Goal: Transaction & Acquisition: Purchase product/service

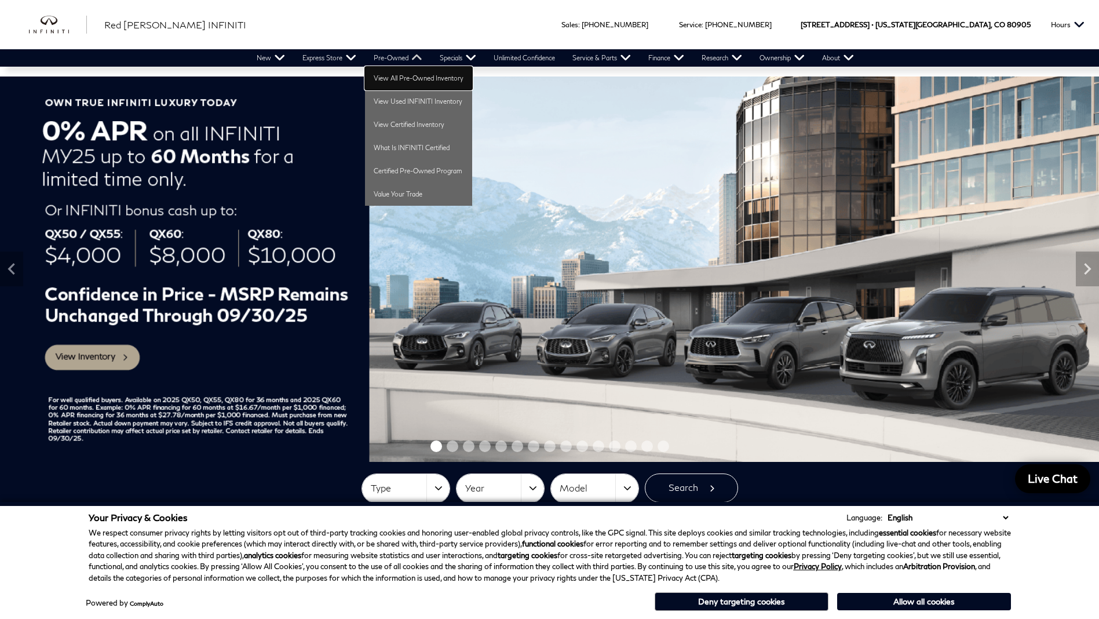
click at [422, 75] on link "View All Pre-Owned Inventory" at bounding box center [418, 78] width 107 height 23
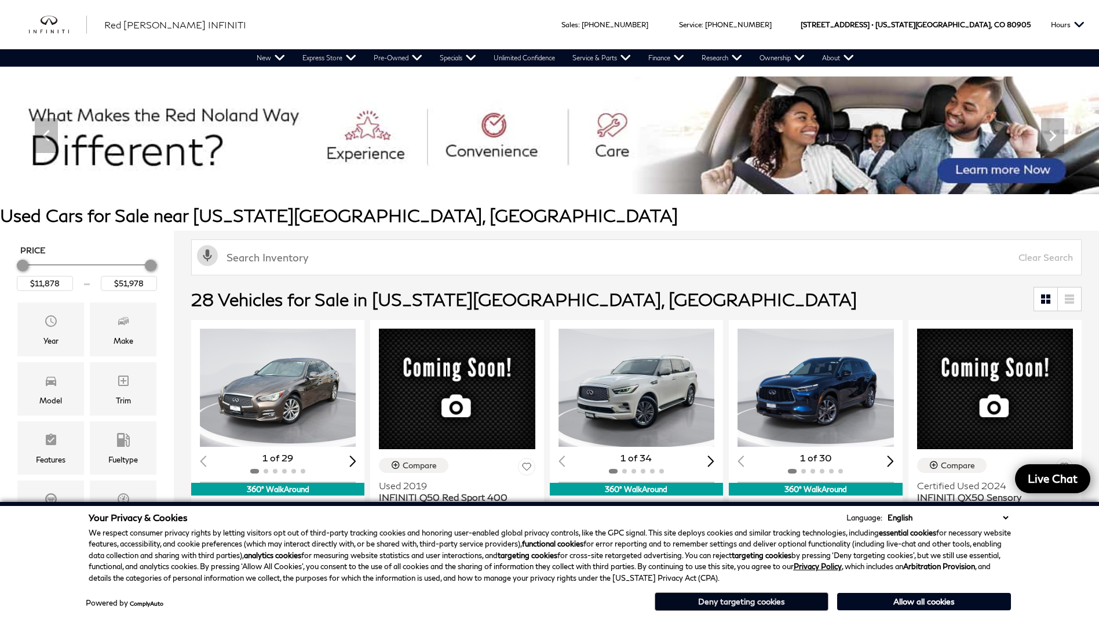
click at [773, 602] on button "Deny targeting cookies" at bounding box center [741, 601] width 174 height 19
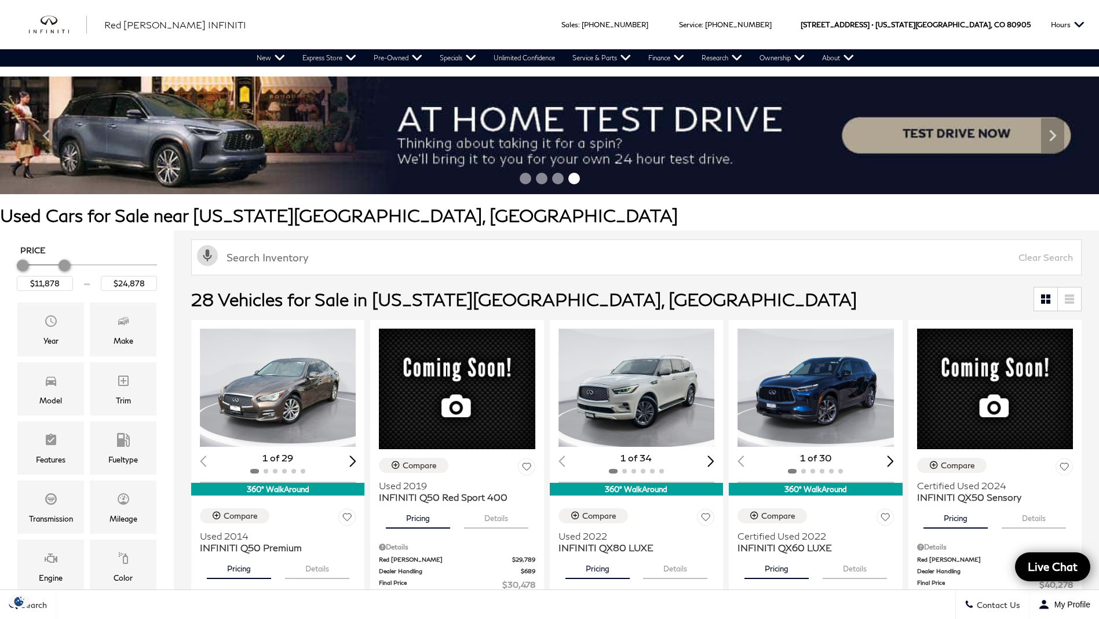
type input "$24,378"
drag, startPoint x: 145, startPoint y: 266, endPoint x: 57, endPoint y: 272, distance: 88.2
click at [57, 272] on div "Price" at bounding box center [87, 265] width 140 height 20
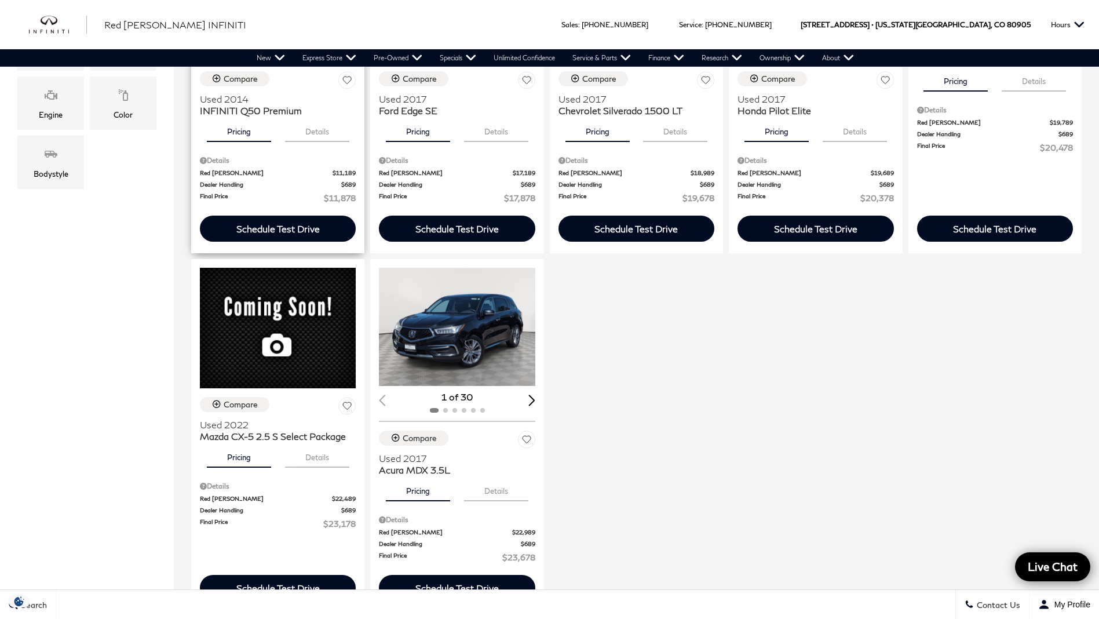
scroll to position [231, 0]
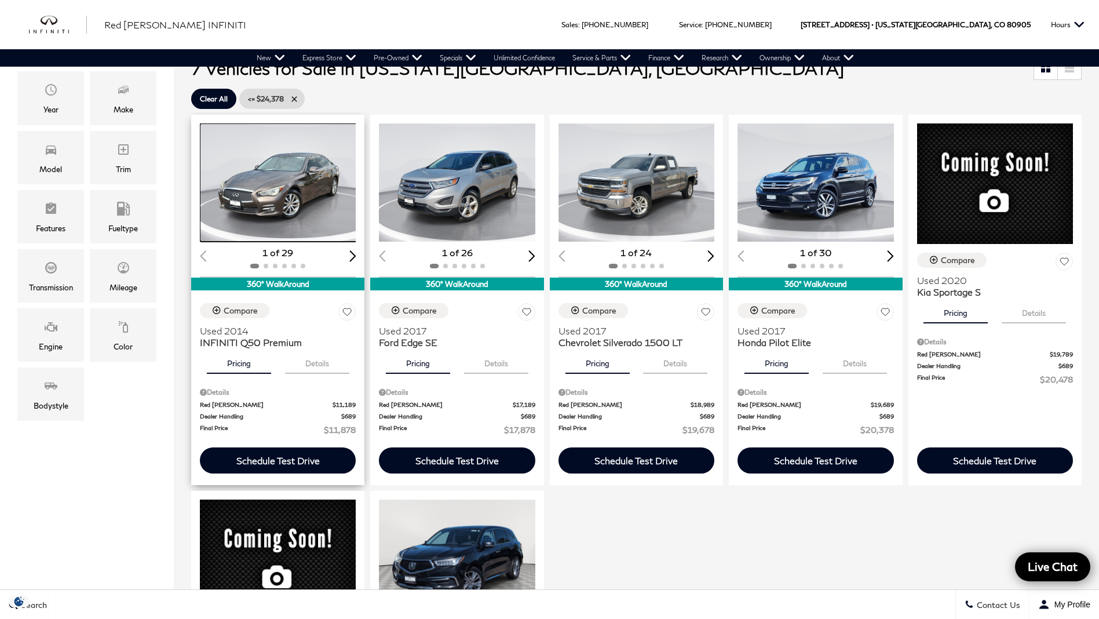
click at [292, 193] on img "1 / 2" at bounding box center [279, 182] width 158 height 118
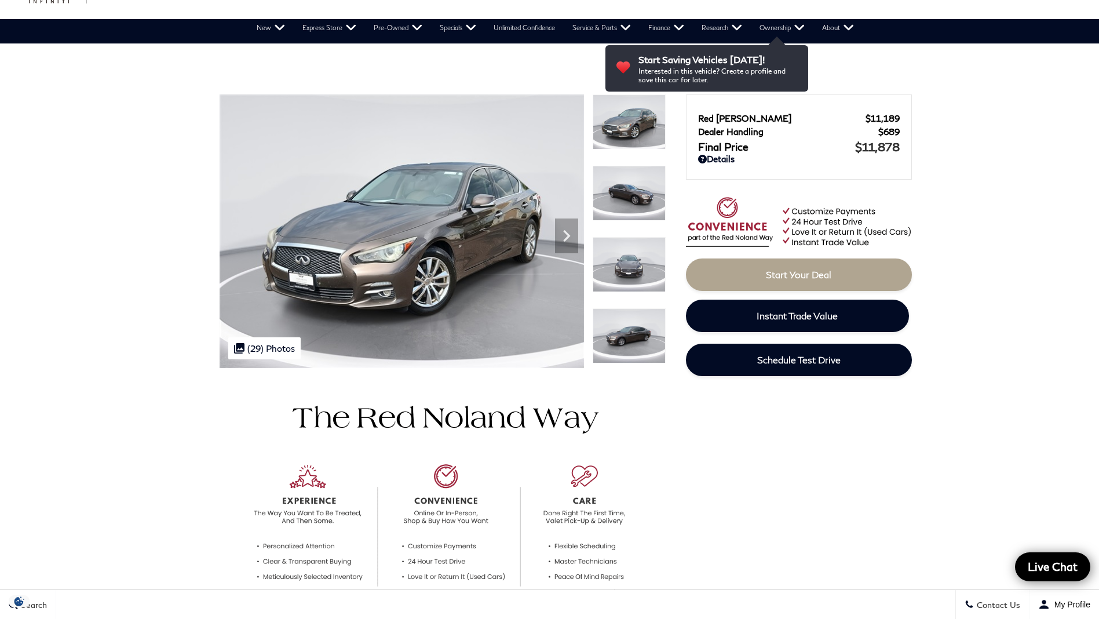
scroll to position [114, 0]
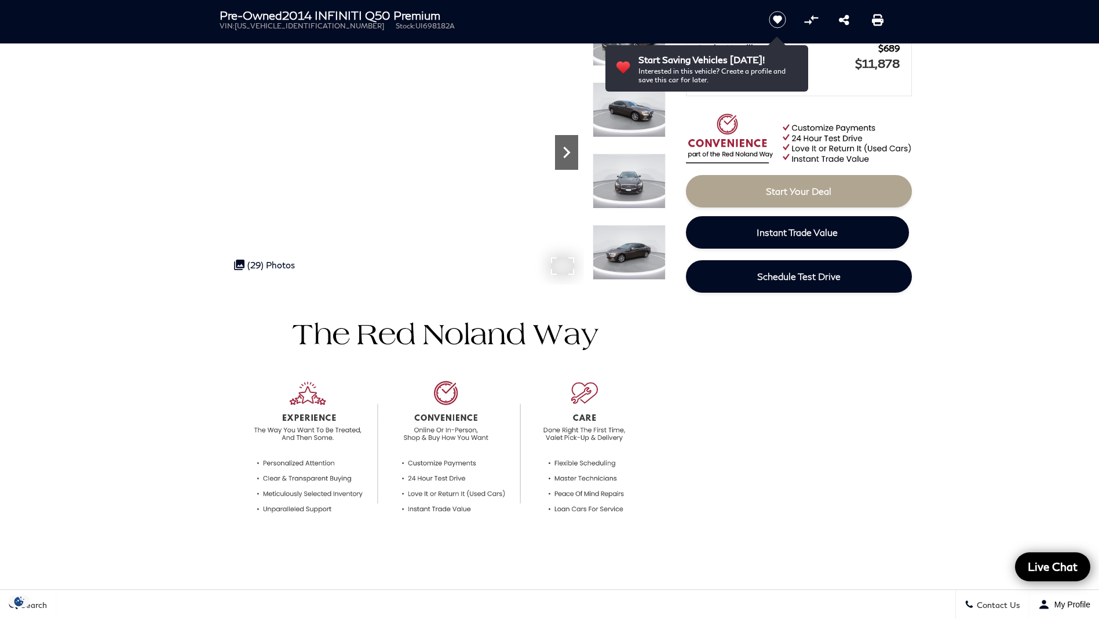
click at [561, 153] on icon "Next" at bounding box center [566, 152] width 23 height 23
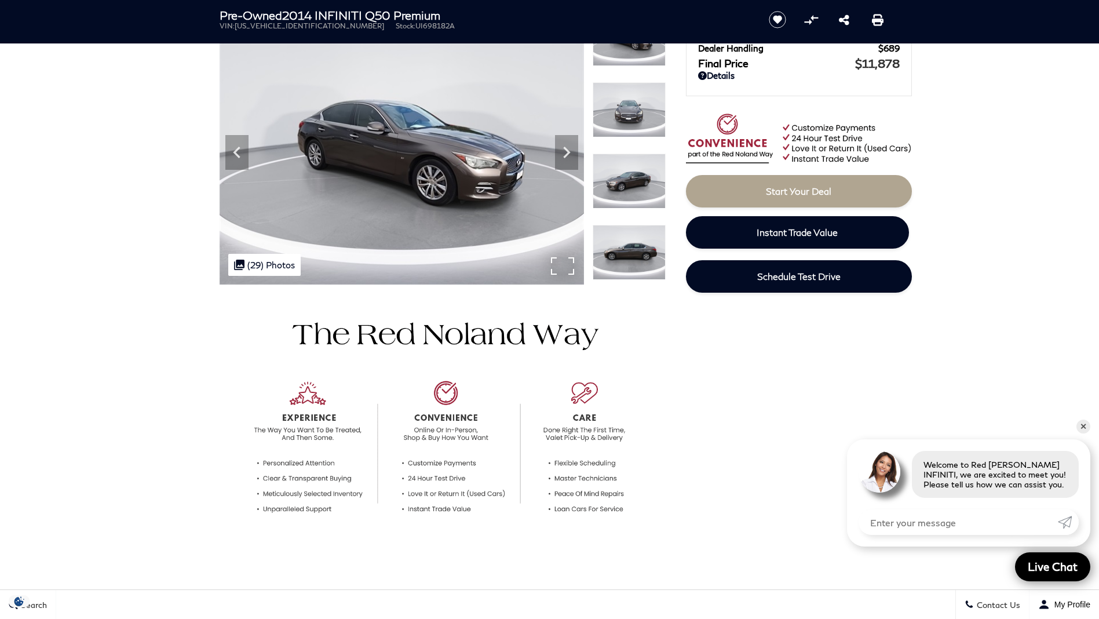
click at [559, 266] on img at bounding box center [401, 147] width 364 height 273
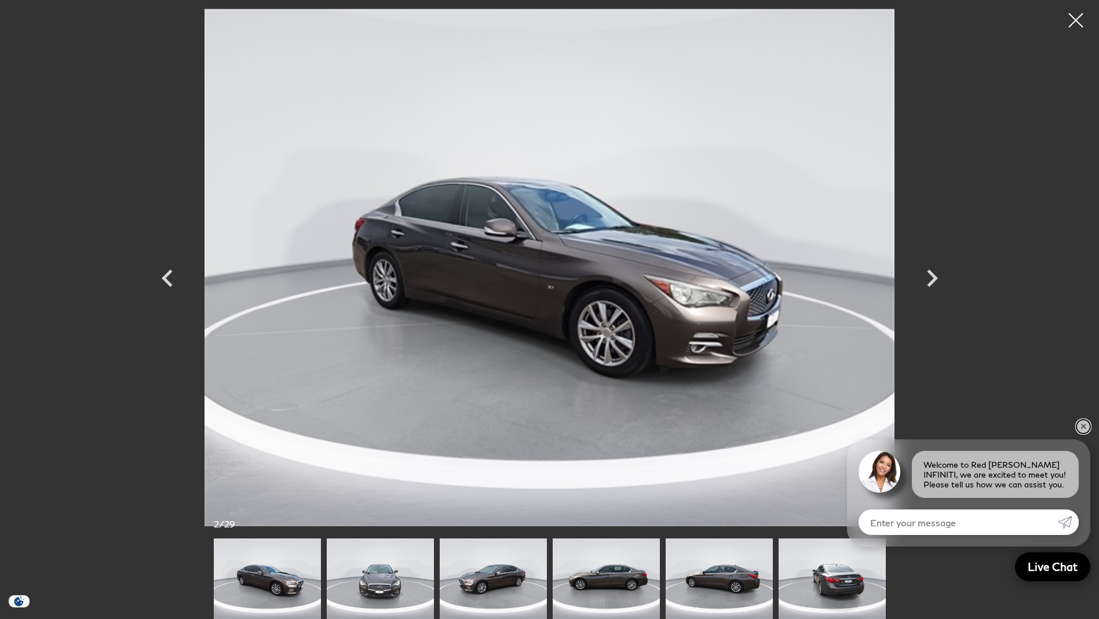
click at [1080, 420] on link "✕" at bounding box center [1083, 426] width 14 height 14
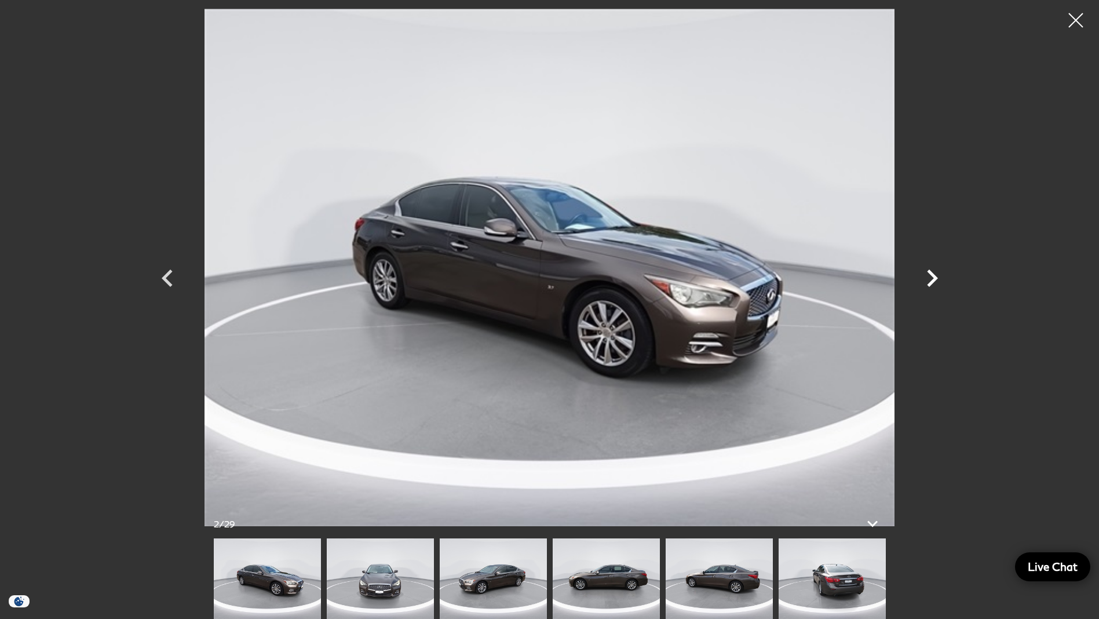
click at [932, 279] on icon "Next" at bounding box center [932, 277] width 11 height 17
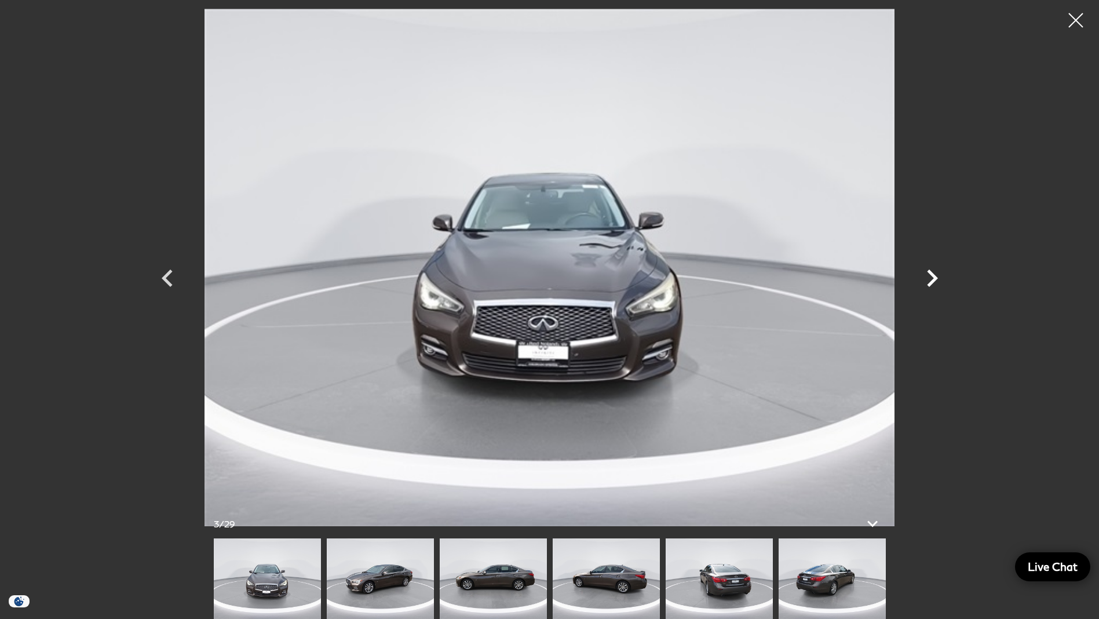
click at [932, 279] on icon "Next" at bounding box center [932, 277] width 11 height 17
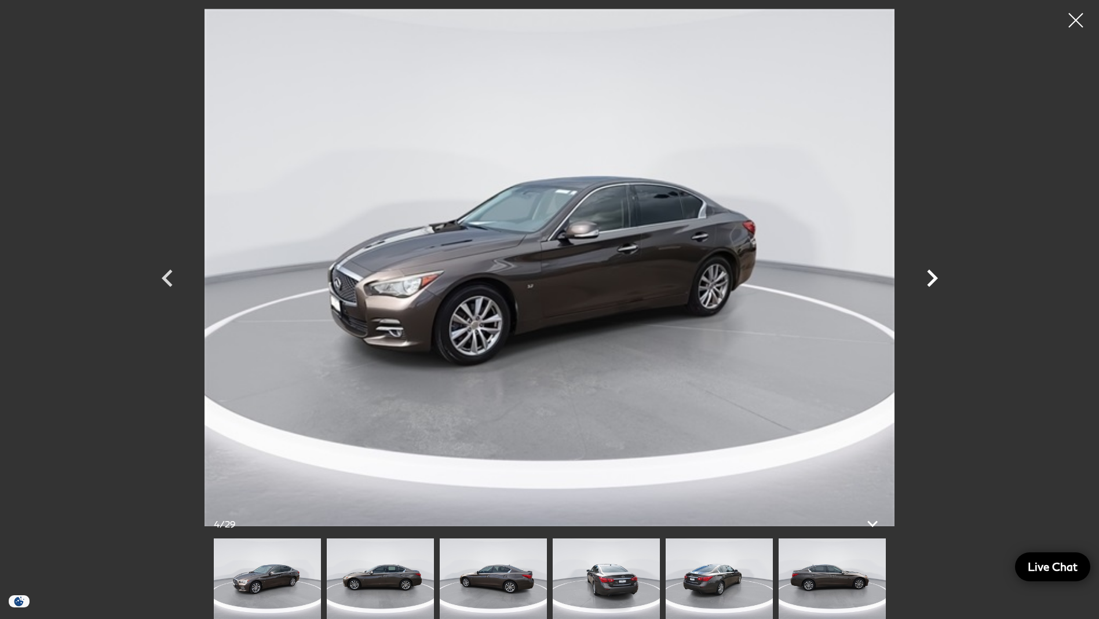
click at [932, 280] on icon "Next" at bounding box center [932, 277] width 11 height 17
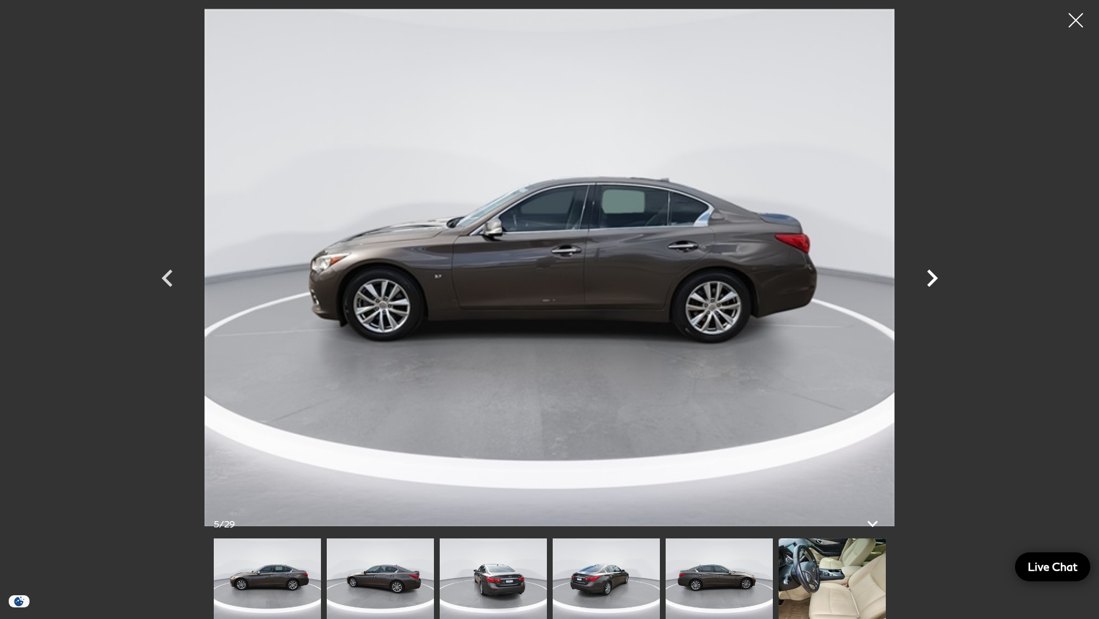
click at [932, 280] on icon "Next" at bounding box center [932, 277] width 11 height 17
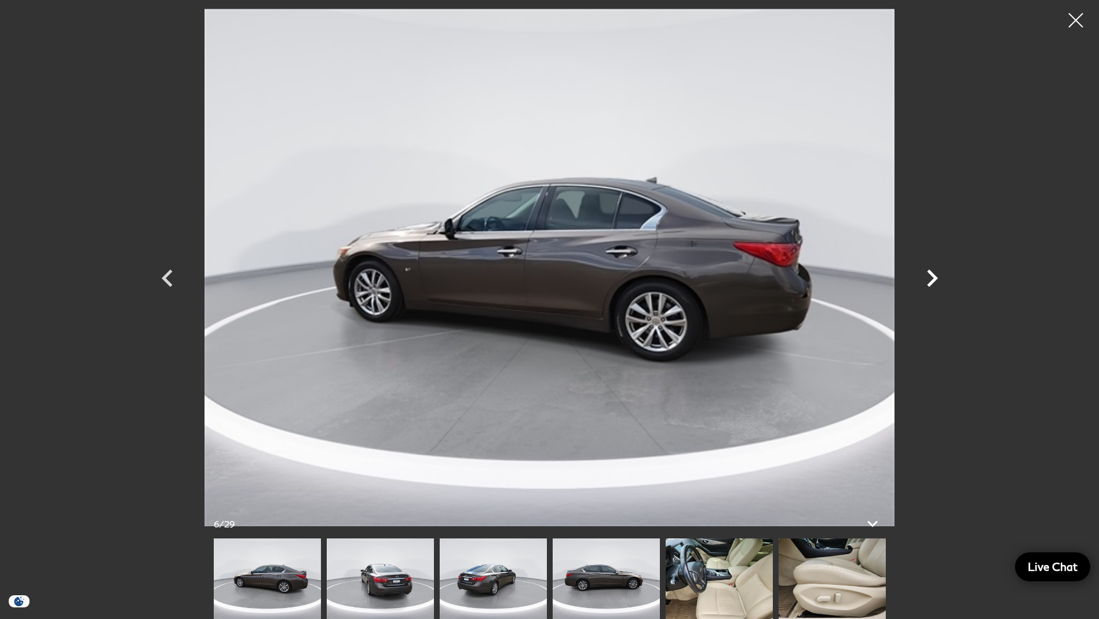
click at [932, 280] on icon "Next" at bounding box center [932, 277] width 11 height 17
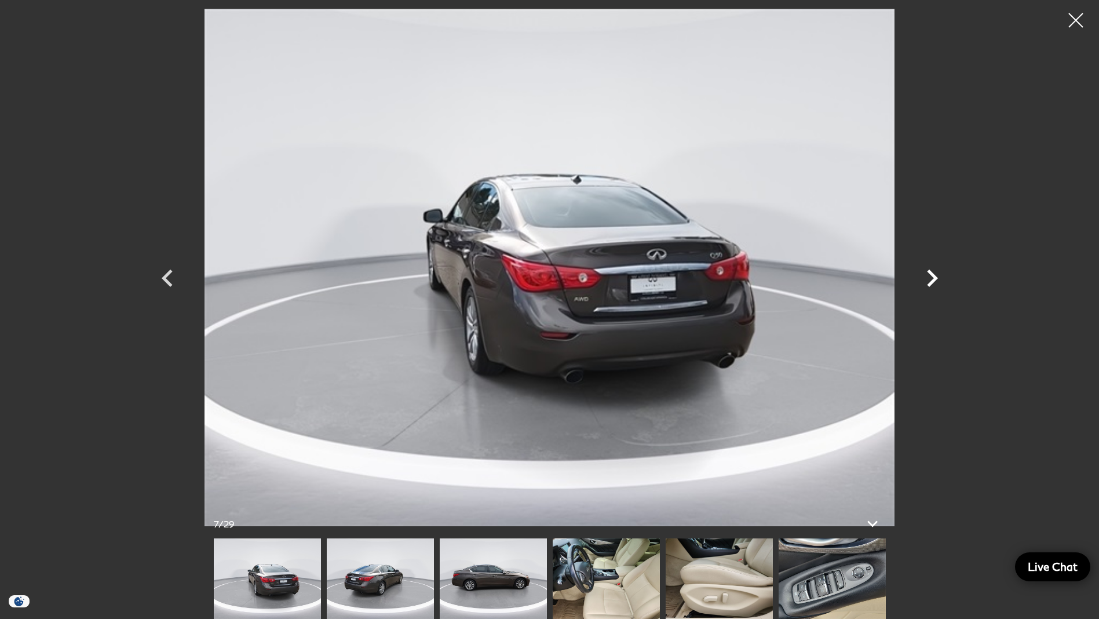
click at [932, 280] on icon "Next" at bounding box center [932, 277] width 11 height 17
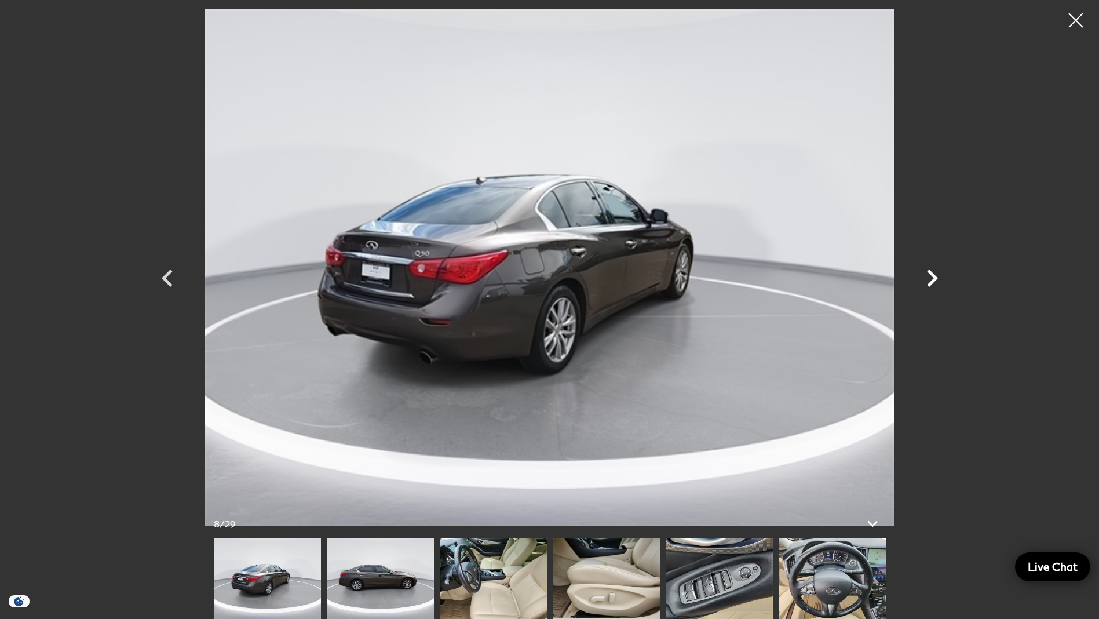
click at [933, 280] on icon "Next" at bounding box center [932, 277] width 11 height 17
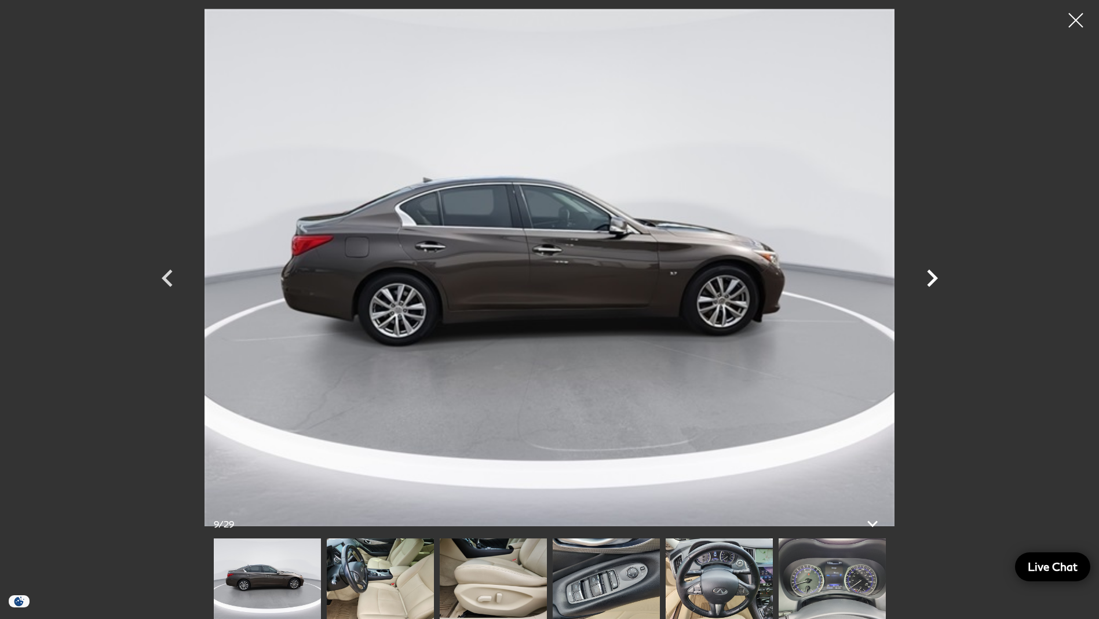
click at [933, 280] on icon "Next" at bounding box center [932, 277] width 11 height 17
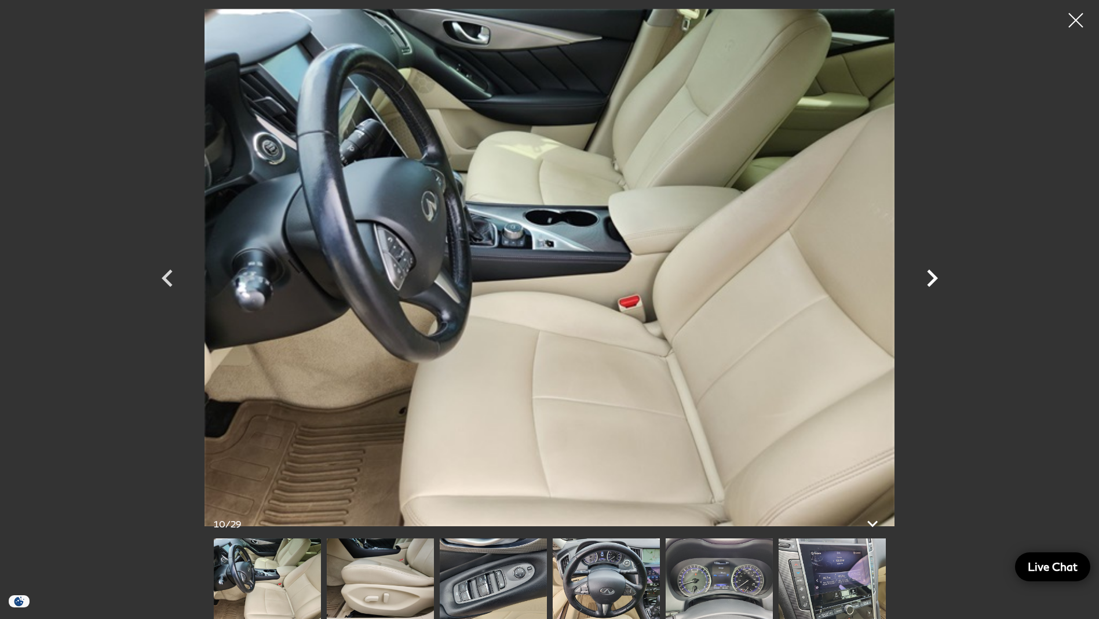
click at [936, 281] on icon "Next" at bounding box center [931, 278] width 35 height 35
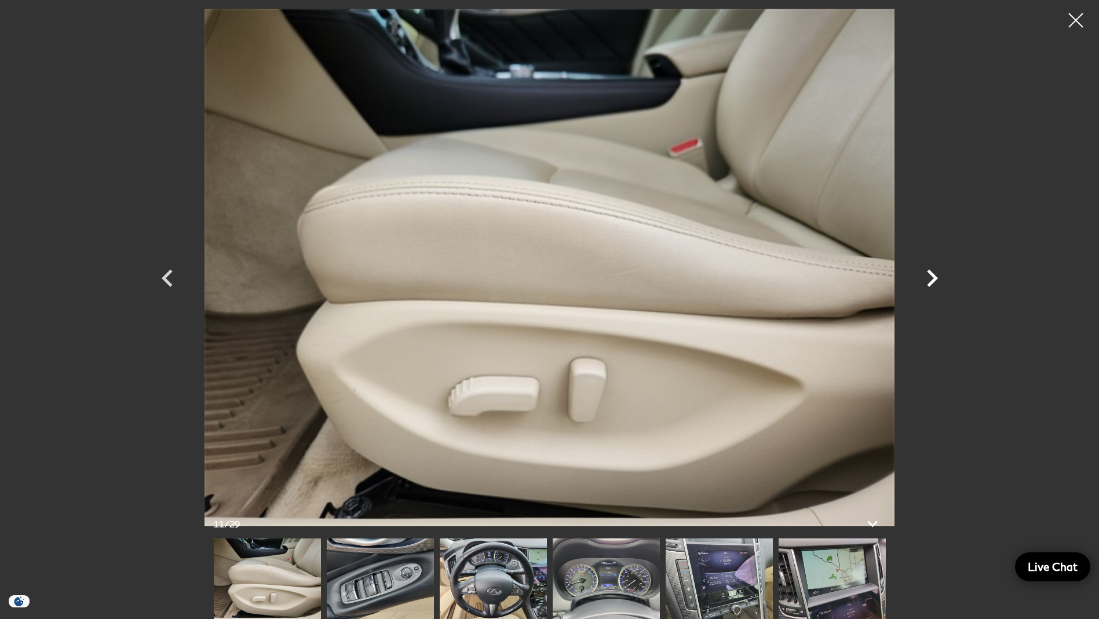
click at [938, 281] on icon "Next" at bounding box center [931, 278] width 35 height 35
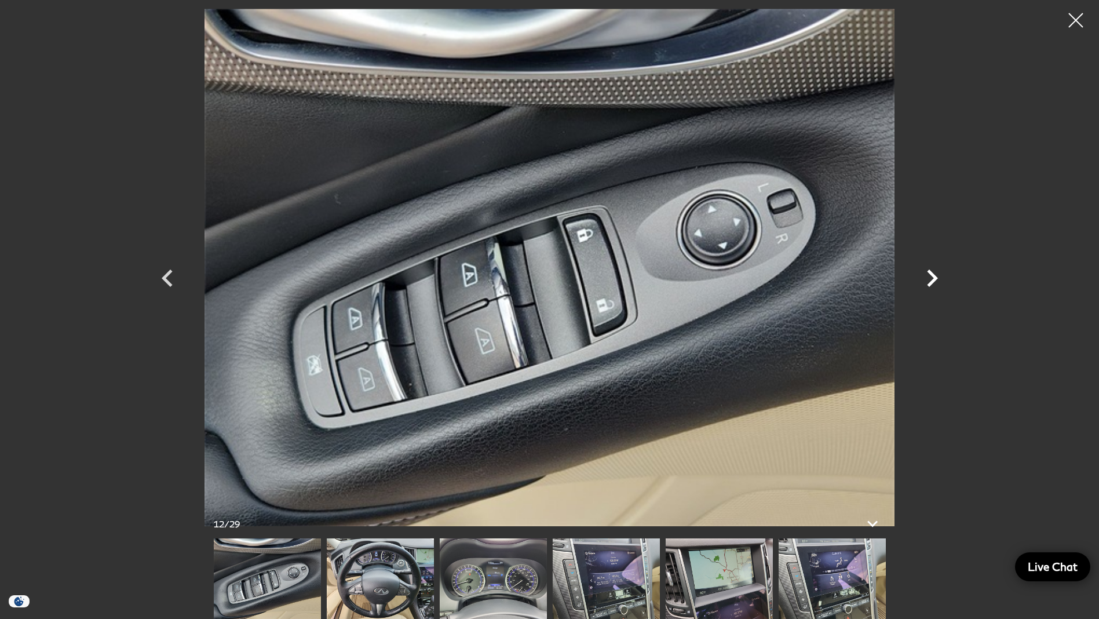
click at [938, 282] on icon "Next" at bounding box center [931, 278] width 35 height 35
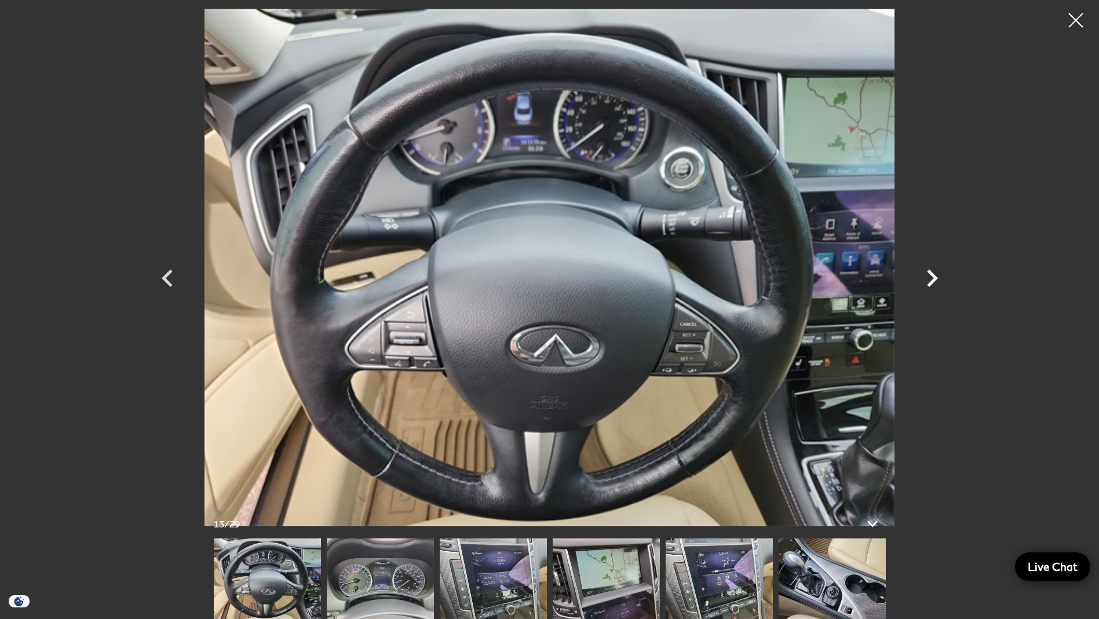
click at [933, 280] on icon "Next" at bounding box center [932, 277] width 11 height 17
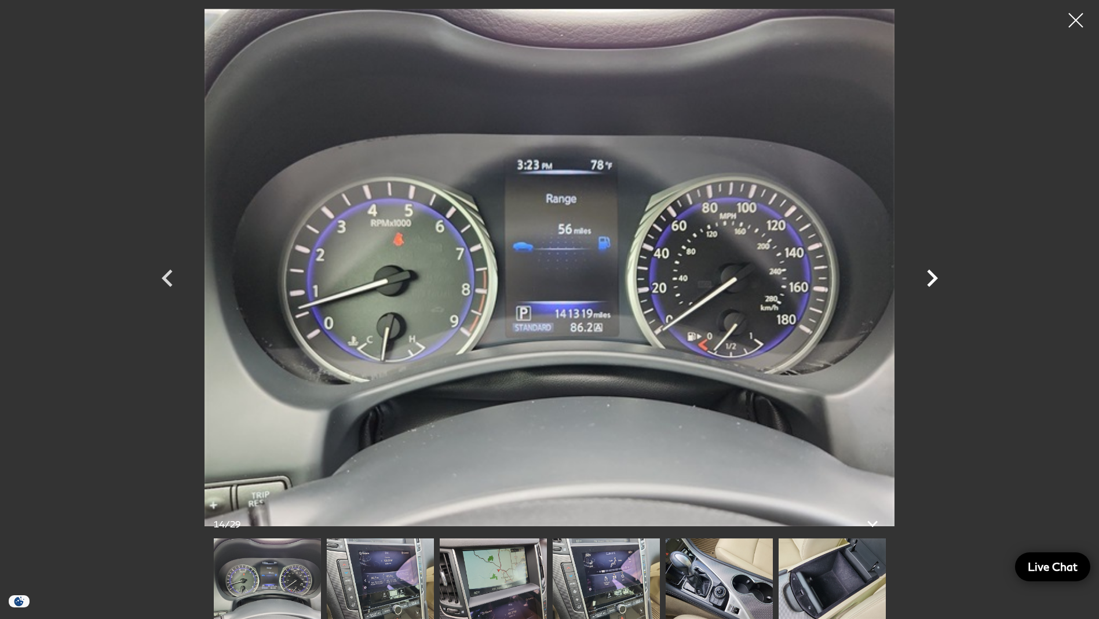
scroll to position [0, 0]
click at [933, 280] on icon "Next" at bounding box center [932, 277] width 11 height 17
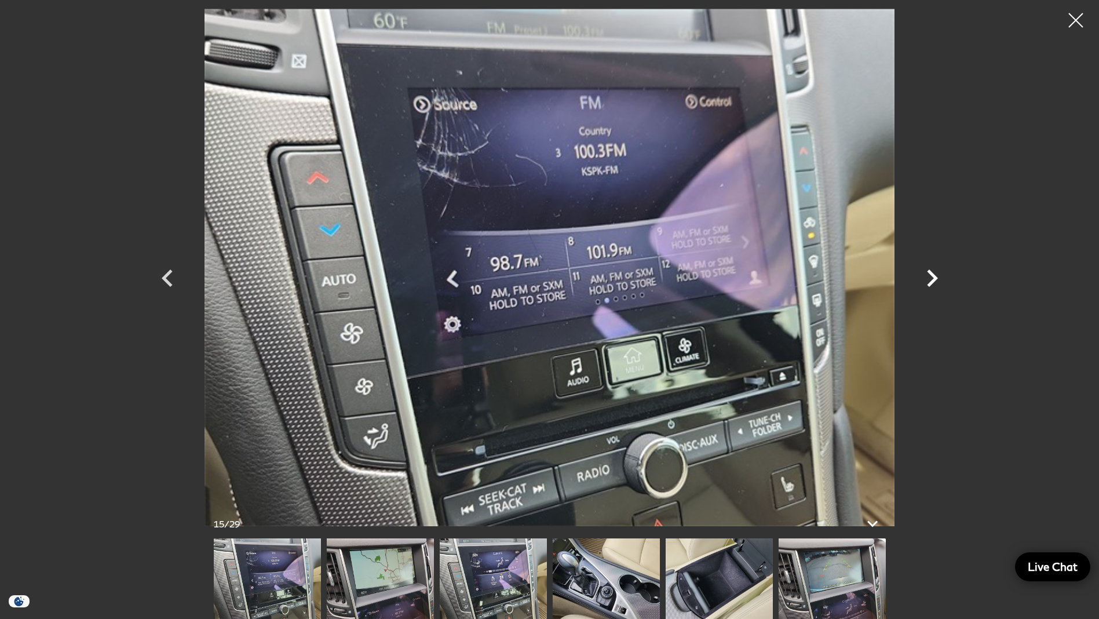
click at [933, 280] on icon "Next" at bounding box center [932, 277] width 11 height 17
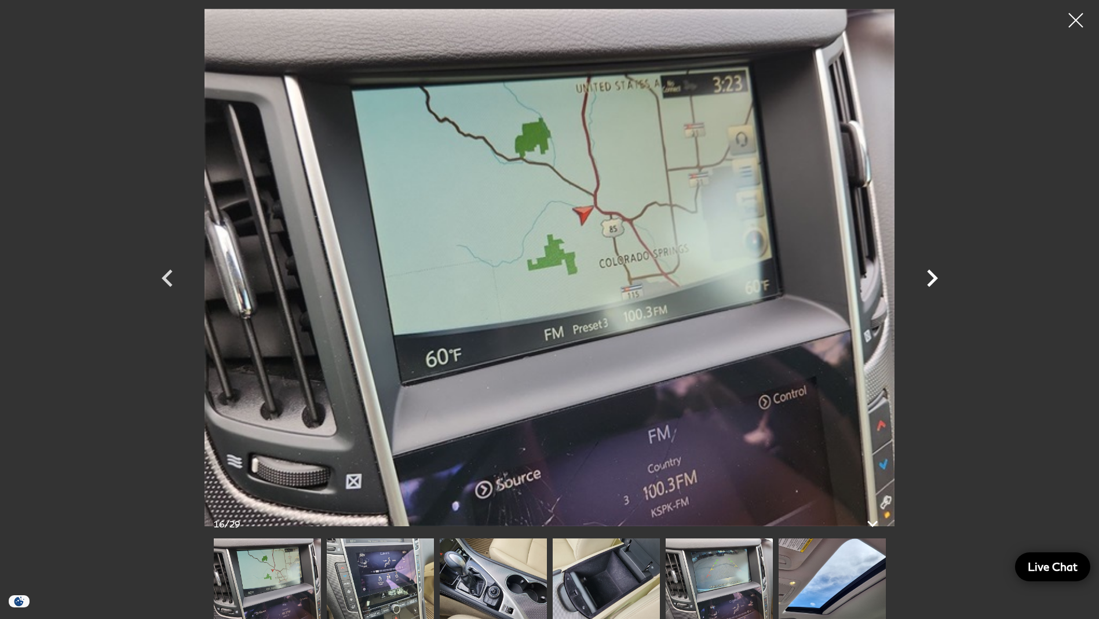
click at [933, 280] on icon "Next" at bounding box center [932, 277] width 11 height 17
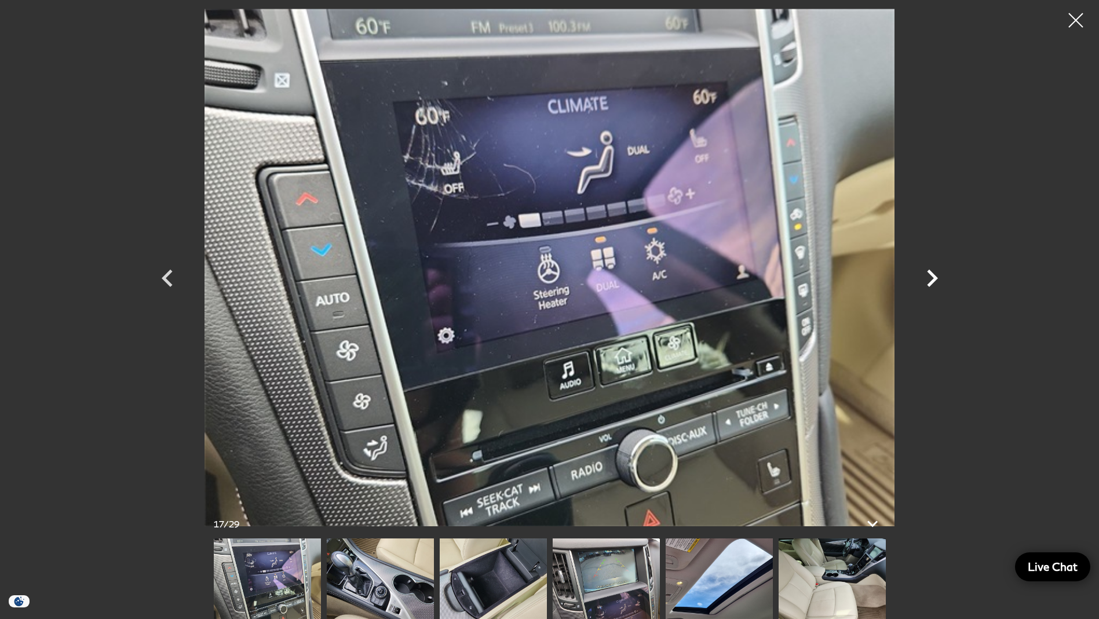
click at [933, 280] on icon "Next" at bounding box center [932, 277] width 11 height 17
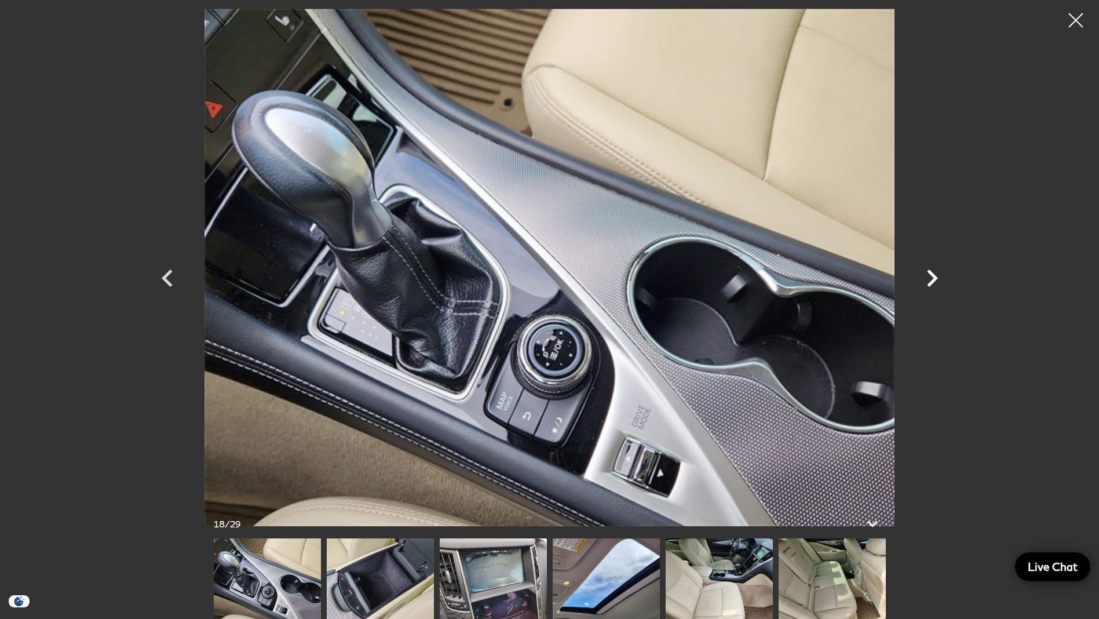
click at [933, 280] on icon "Next" at bounding box center [932, 277] width 11 height 17
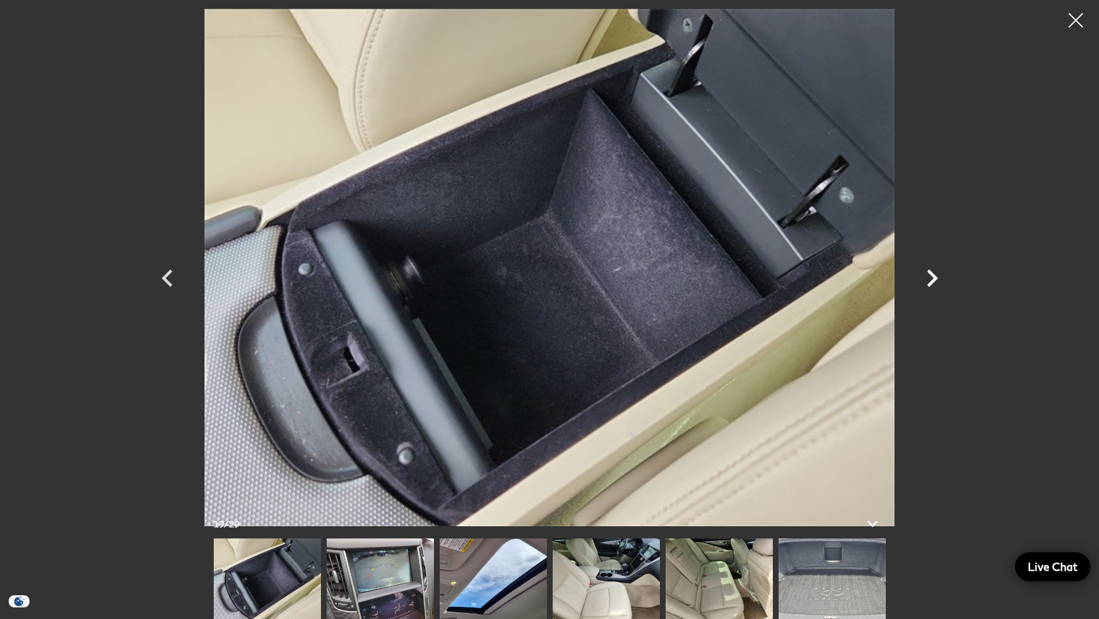
click at [933, 280] on icon "Next" at bounding box center [932, 277] width 11 height 17
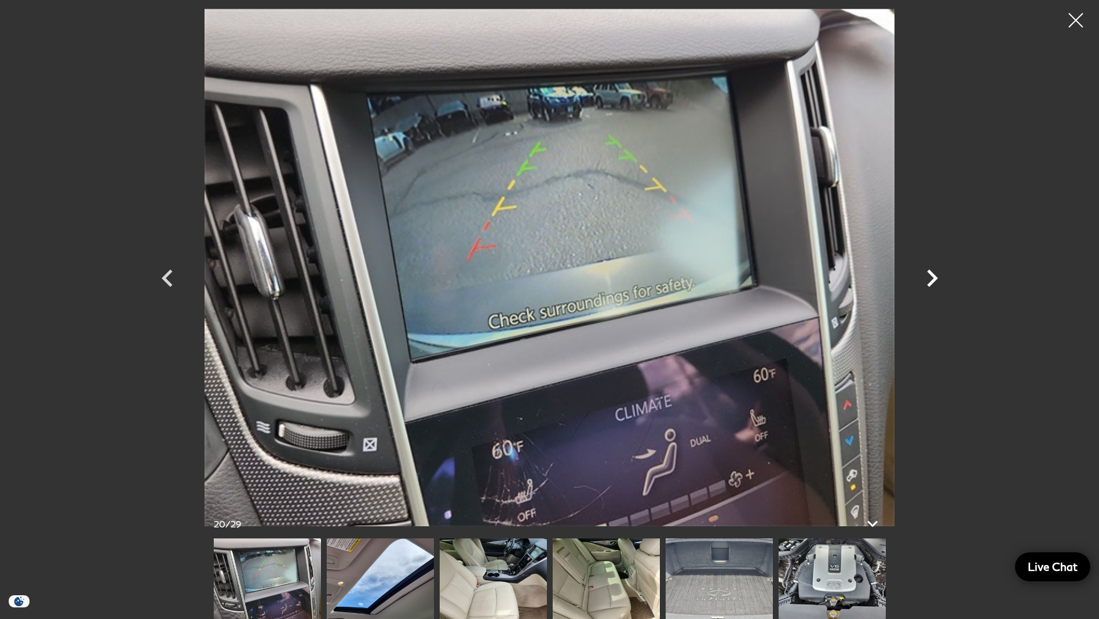
click at [934, 280] on icon "Next" at bounding box center [932, 277] width 11 height 17
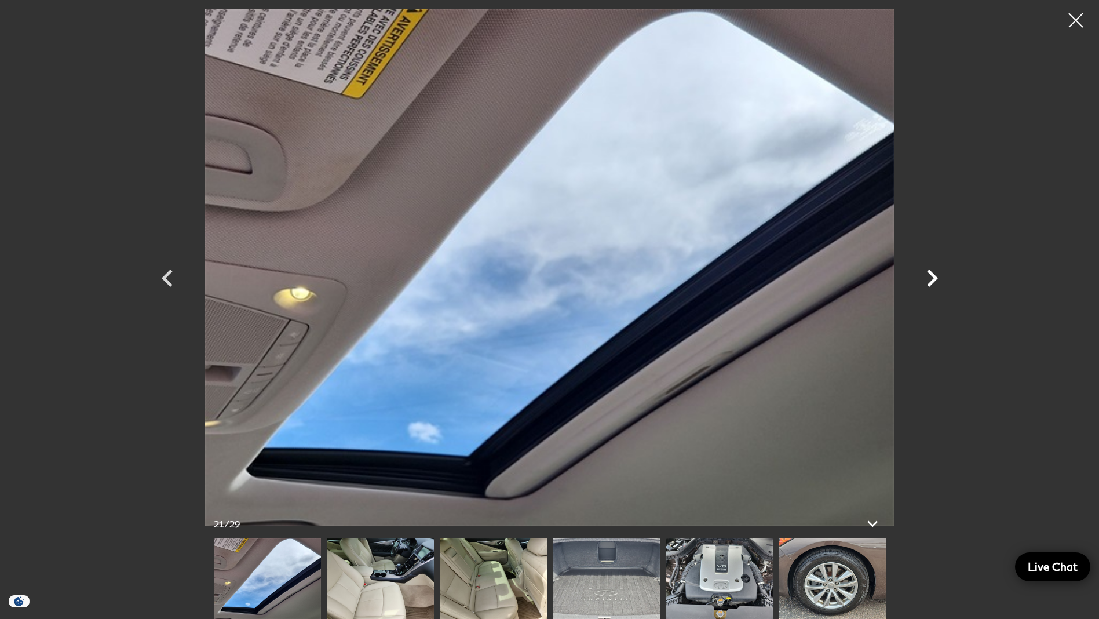
click at [935, 280] on icon "Next" at bounding box center [932, 277] width 11 height 17
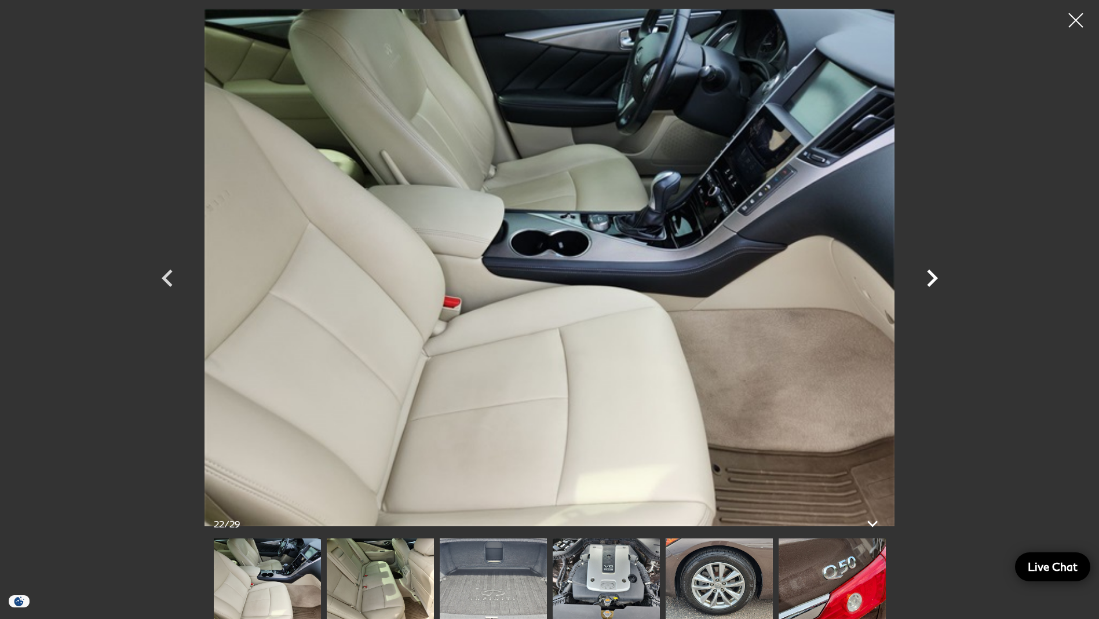
click at [936, 280] on icon "Next" at bounding box center [931, 278] width 35 height 35
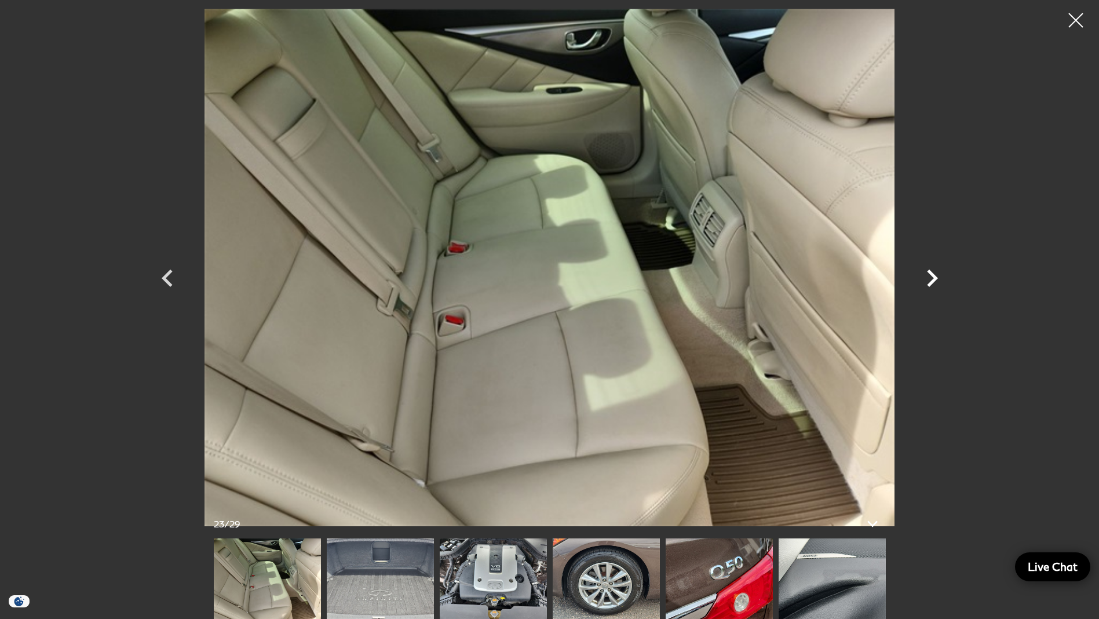
click at [936, 280] on icon "Next" at bounding box center [931, 278] width 35 height 35
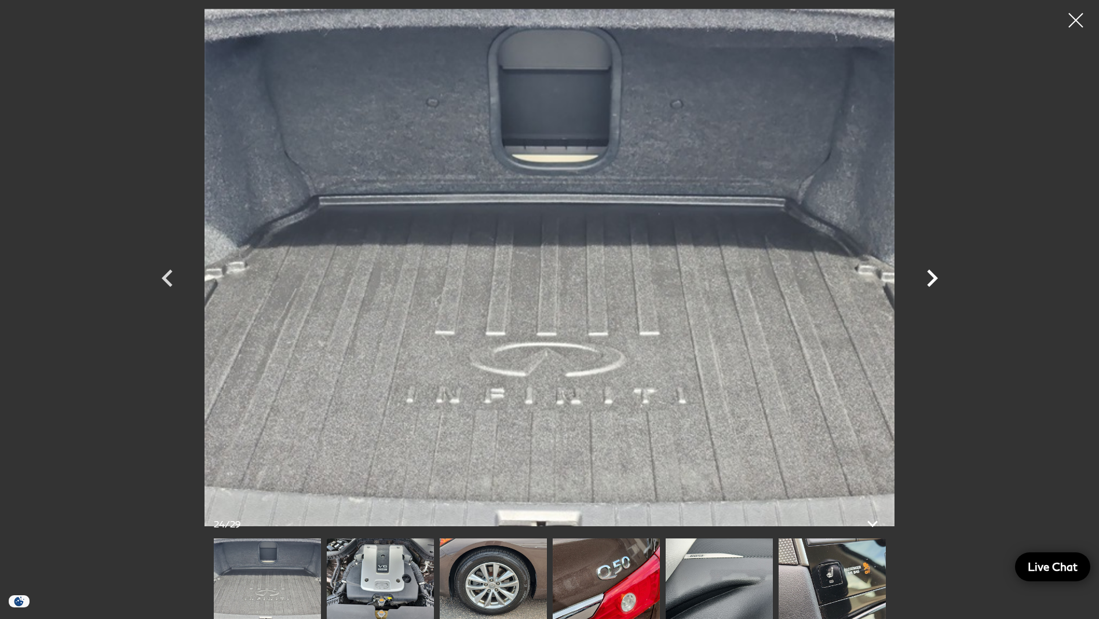
click at [936, 280] on icon "Next" at bounding box center [931, 278] width 35 height 35
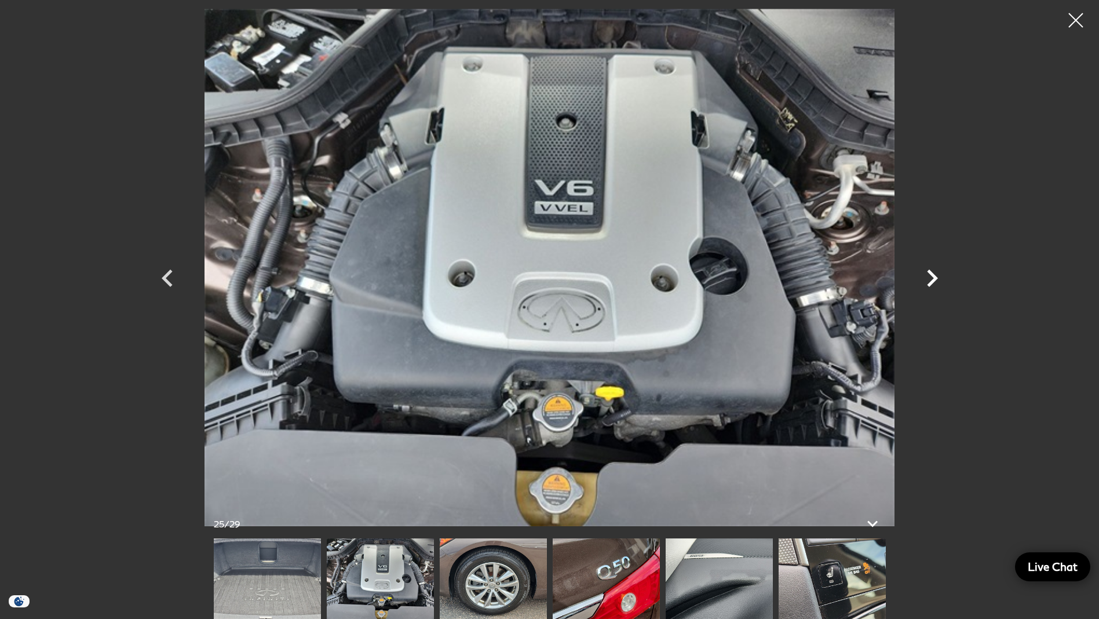
click at [936, 280] on icon "Next" at bounding box center [931, 278] width 35 height 35
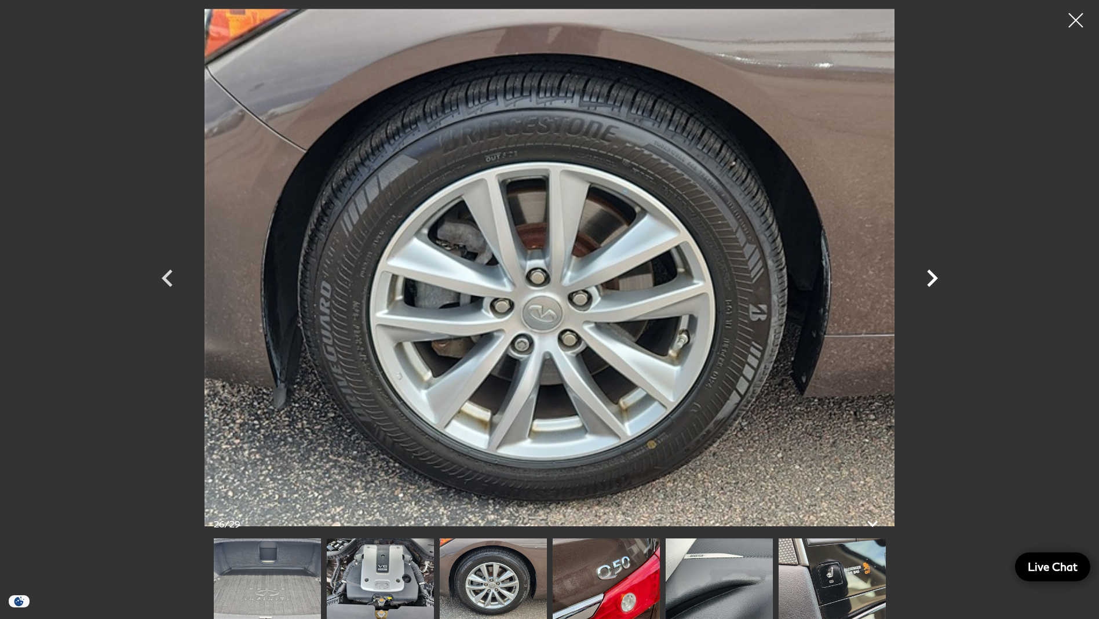
click at [936, 276] on icon "Next" at bounding box center [931, 278] width 35 height 35
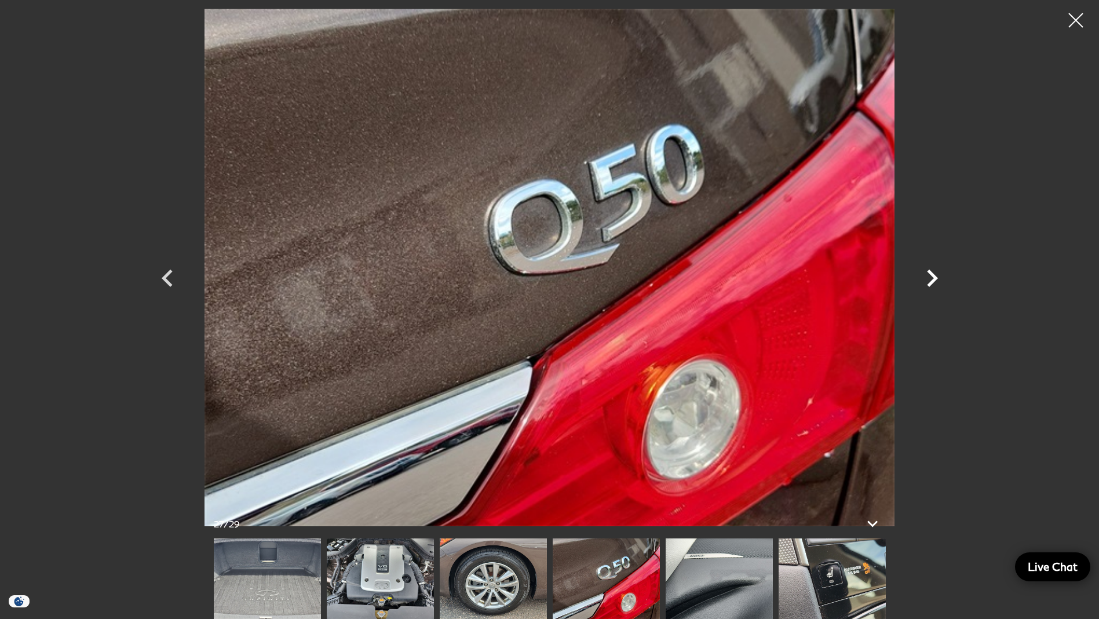
click at [937, 276] on icon "Next" at bounding box center [931, 278] width 35 height 35
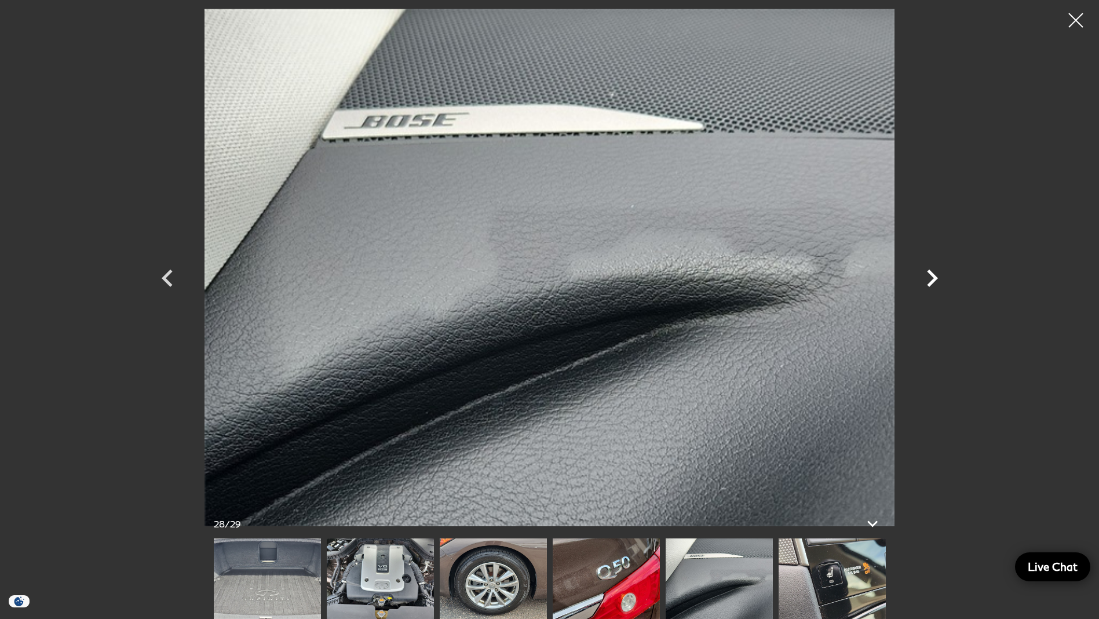
click at [937, 276] on icon "Next" at bounding box center [931, 278] width 35 height 35
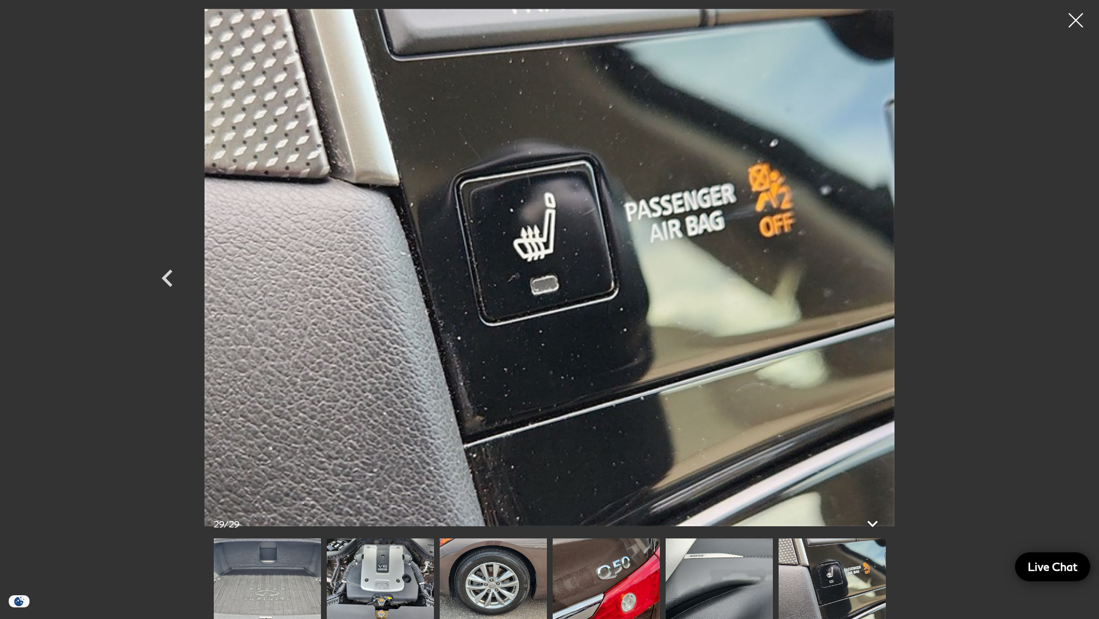
click at [937, 276] on div at bounding box center [549, 267] width 811 height 517
click at [1075, 17] on div at bounding box center [1075, 20] width 31 height 31
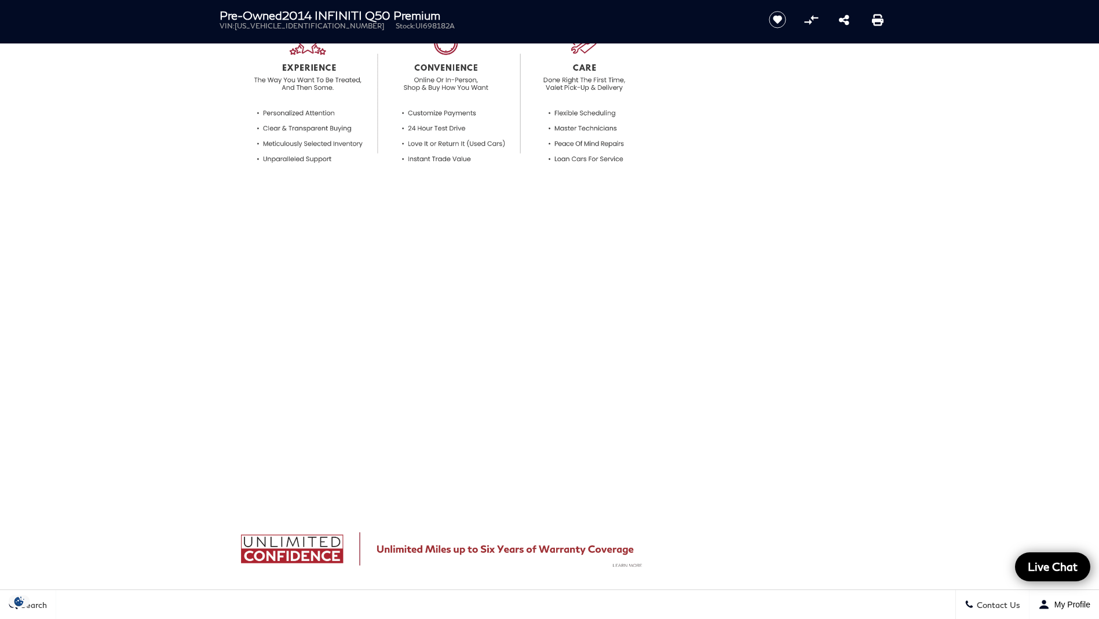
scroll to position [753, 0]
